Goal: Communication & Community: Answer question/provide support

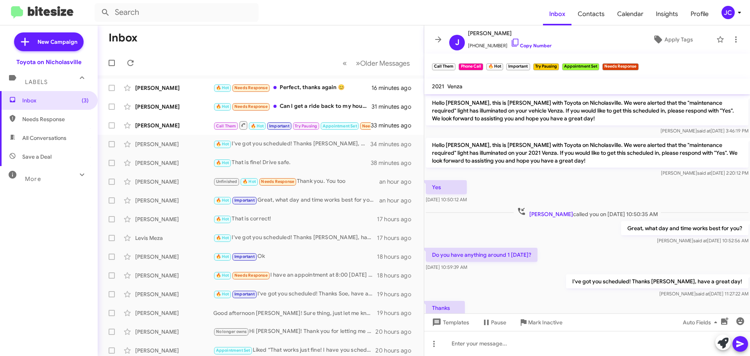
scroll to position [394, 0]
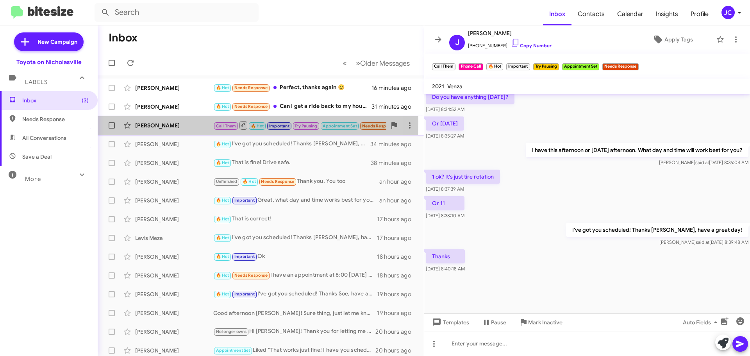
click at [162, 121] on div "[PERSON_NAME]" at bounding box center [174, 125] width 78 height 8
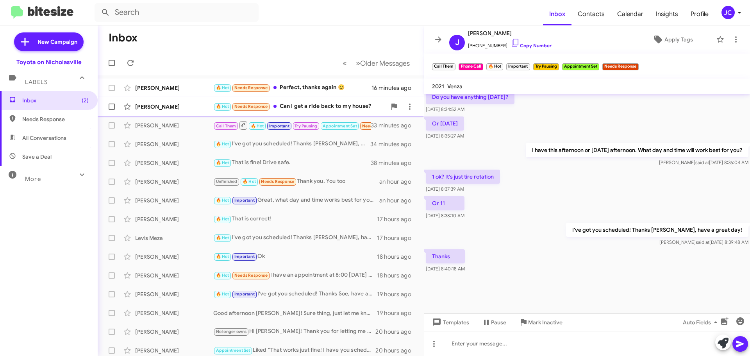
click at [162, 104] on div "[PERSON_NAME]" at bounding box center [174, 107] width 78 height 8
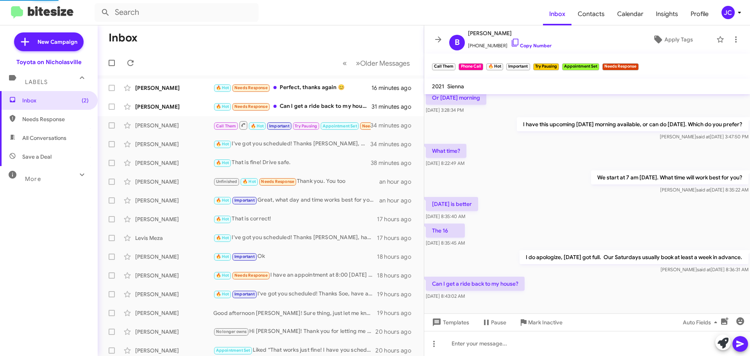
scroll to position [72, 0]
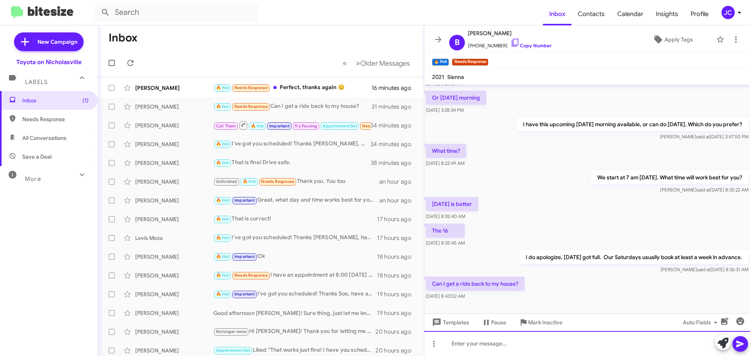
click at [509, 336] on div at bounding box center [587, 343] width 326 height 25
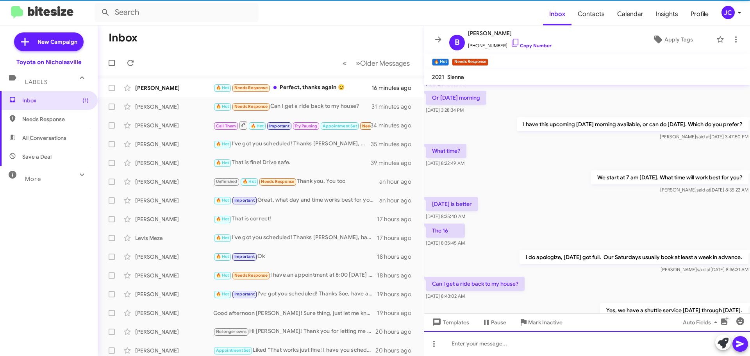
scroll to position [0, 0]
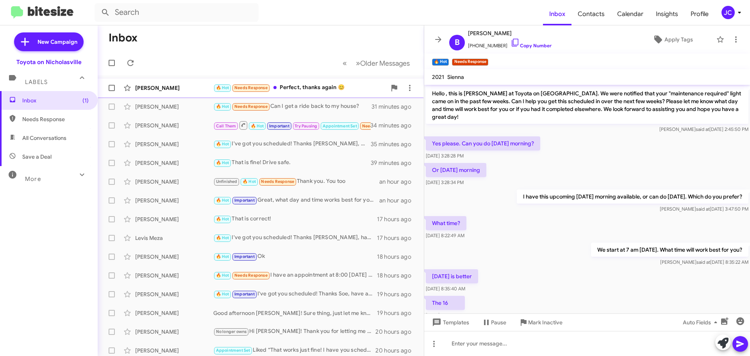
click at [161, 86] on div "[PERSON_NAME]" at bounding box center [174, 88] width 78 height 8
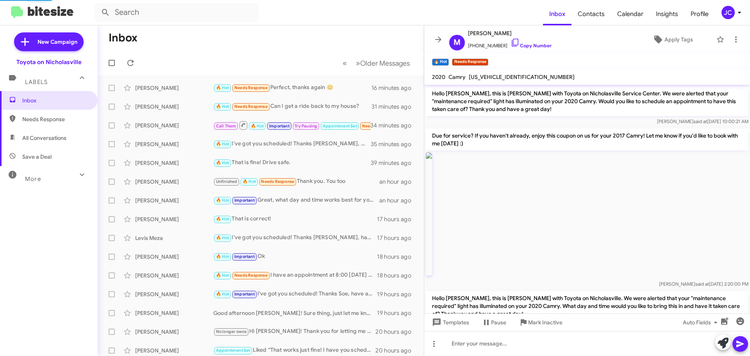
scroll to position [564, 0]
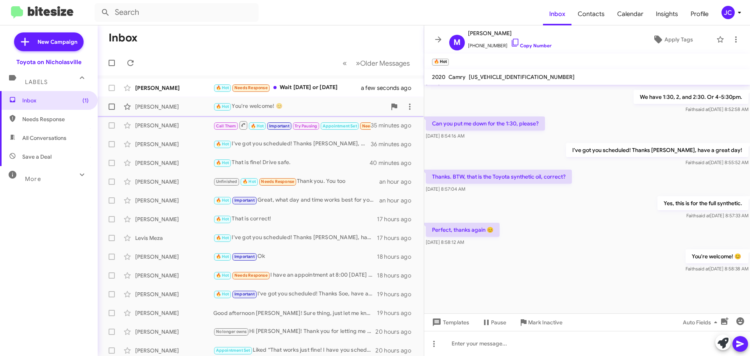
drag, startPoint x: 184, startPoint y: 85, endPoint x: 208, endPoint y: 110, distance: 34.8
click at [184, 85] on div "[PERSON_NAME]" at bounding box center [174, 88] width 78 height 8
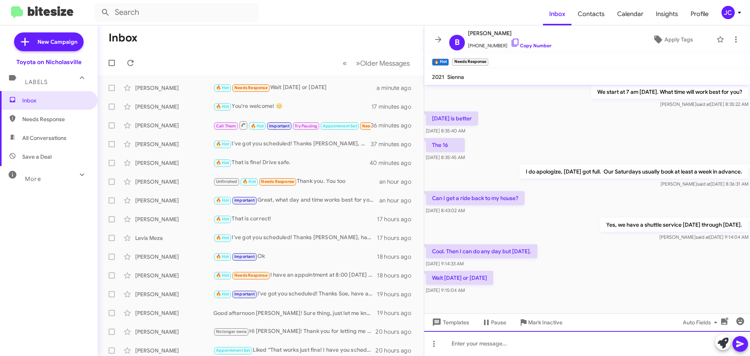
click at [564, 347] on div at bounding box center [587, 343] width 326 height 25
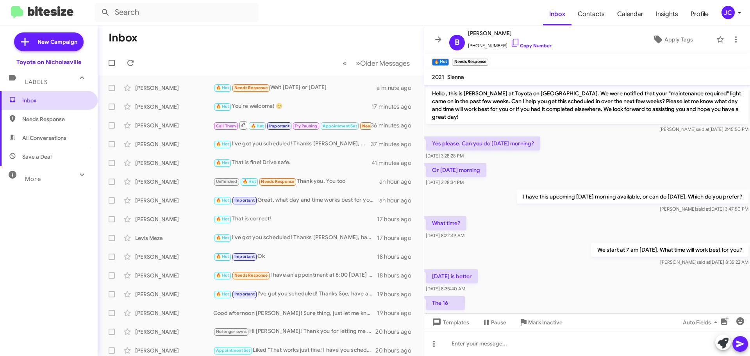
click at [72, 102] on span "Inbox" at bounding box center [55, 100] width 66 height 8
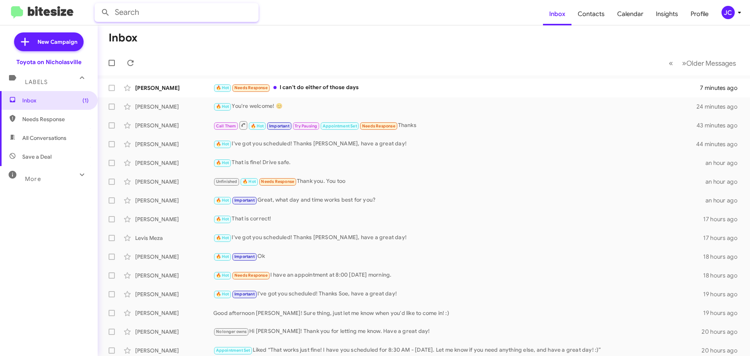
click at [157, 14] on input "text" at bounding box center [177, 12] width 164 height 19
type input "stacy"
click at [98, 5] on button at bounding box center [106, 13] width 16 height 16
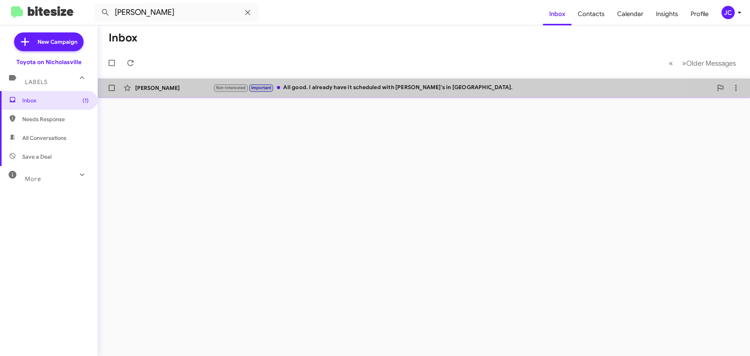
click at [323, 93] on div "Zachary Stacy Not-Interested Important All good. I already have it scheduled wi…" at bounding box center [424, 88] width 640 height 16
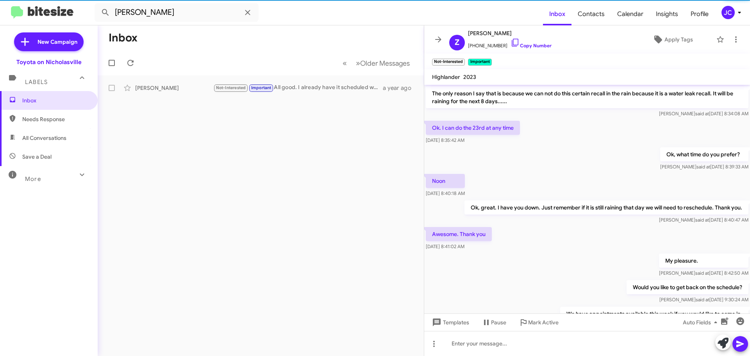
scroll to position [551, 0]
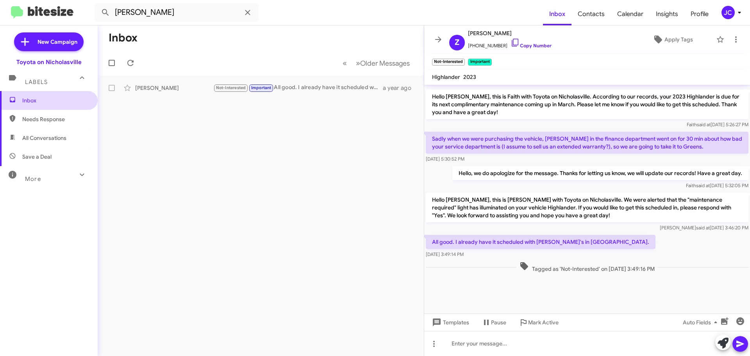
click at [66, 97] on span "Inbox" at bounding box center [55, 100] width 66 height 8
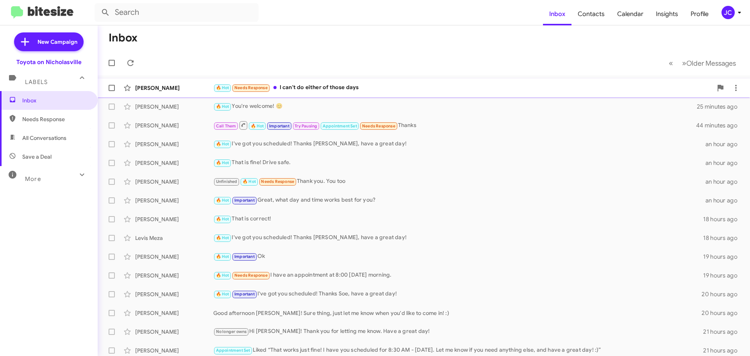
click at [168, 93] on div "Beverly 🔥 Hot Needs Response I can't do either of those days 8 minutes ago" at bounding box center [424, 88] width 640 height 16
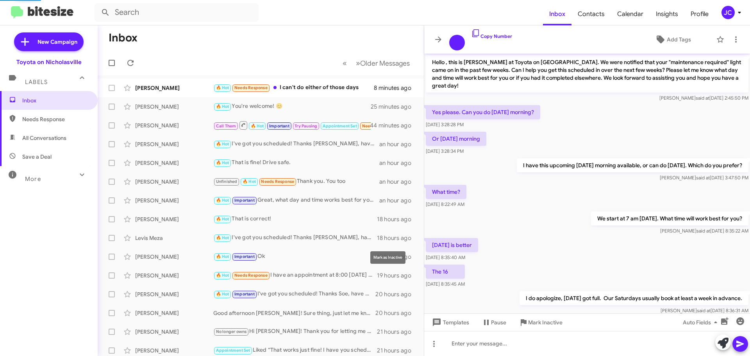
scroll to position [184, 0]
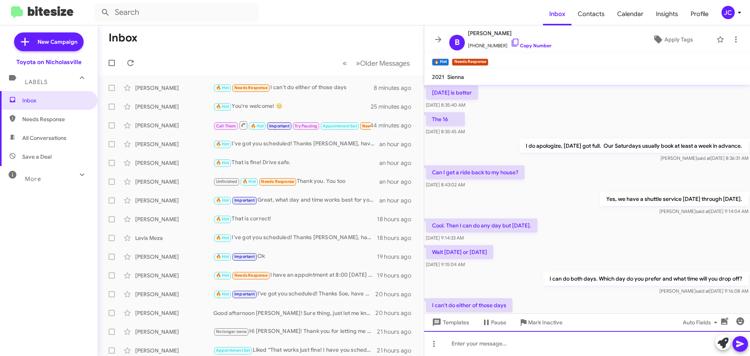
click at [515, 342] on div at bounding box center [587, 343] width 326 height 25
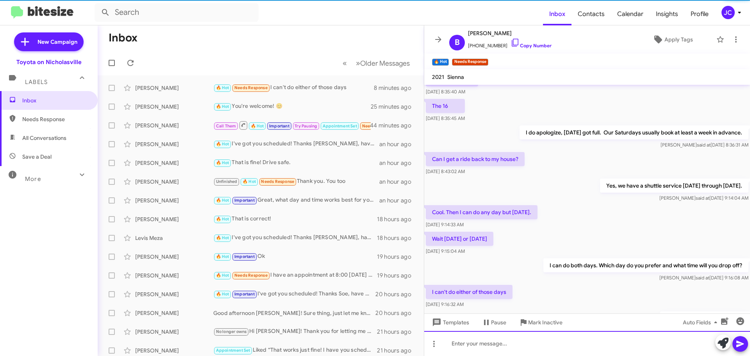
scroll to position [243, 0]
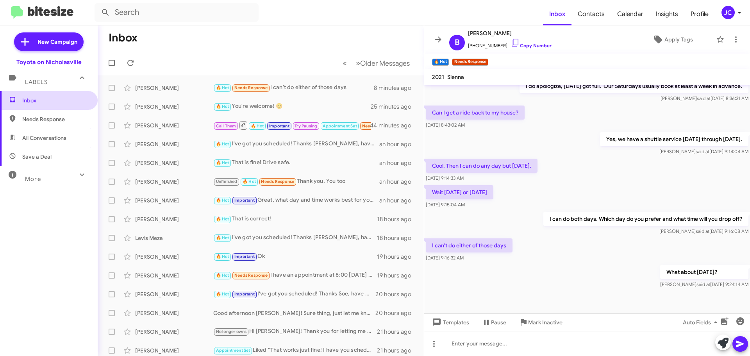
drag, startPoint x: 58, startPoint y: 103, endPoint x: 70, endPoint y: 98, distance: 13.0
click at [57, 102] on span "Inbox" at bounding box center [55, 100] width 66 height 8
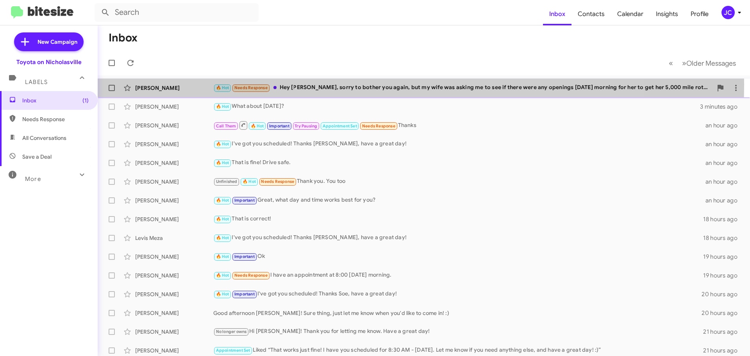
click at [148, 84] on div "[PERSON_NAME]" at bounding box center [174, 88] width 78 height 8
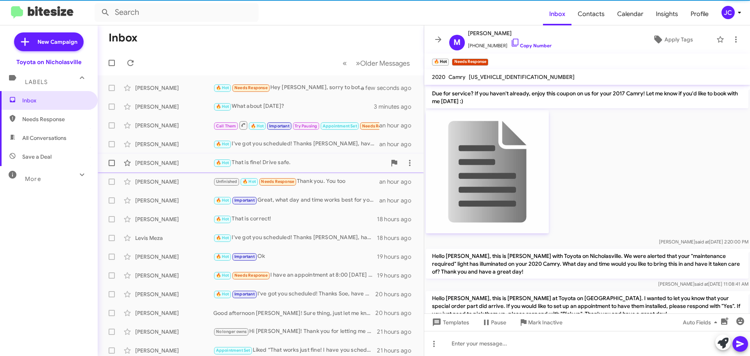
scroll to position [556, 0]
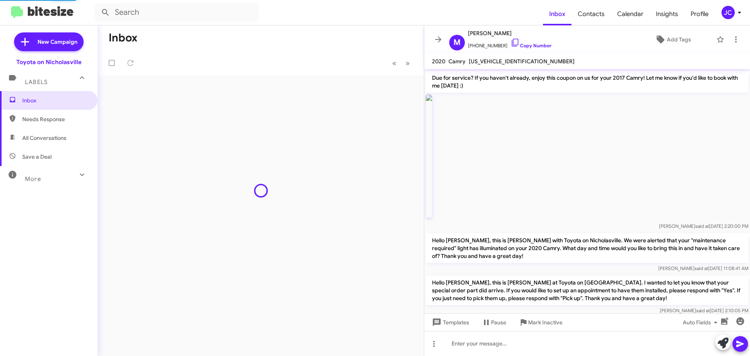
scroll to position [540, 0]
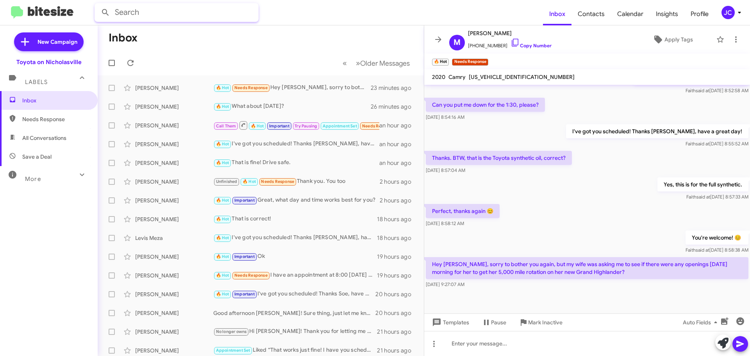
click at [168, 16] on input "text" at bounding box center [177, 12] width 164 height 19
type input "[PERSON_NAME]"
click at [98, 5] on button at bounding box center [106, 13] width 16 height 16
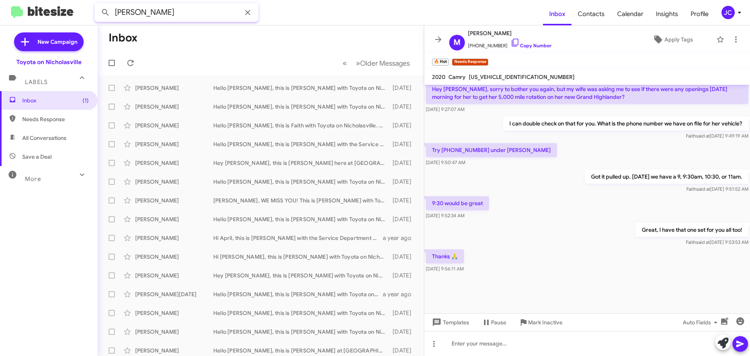
scroll to position [350, 0]
click at [42, 94] on span "Inbox (1)" at bounding box center [49, 100] width 98 height 19
